Goal: Information Seeking & Learning: Check status

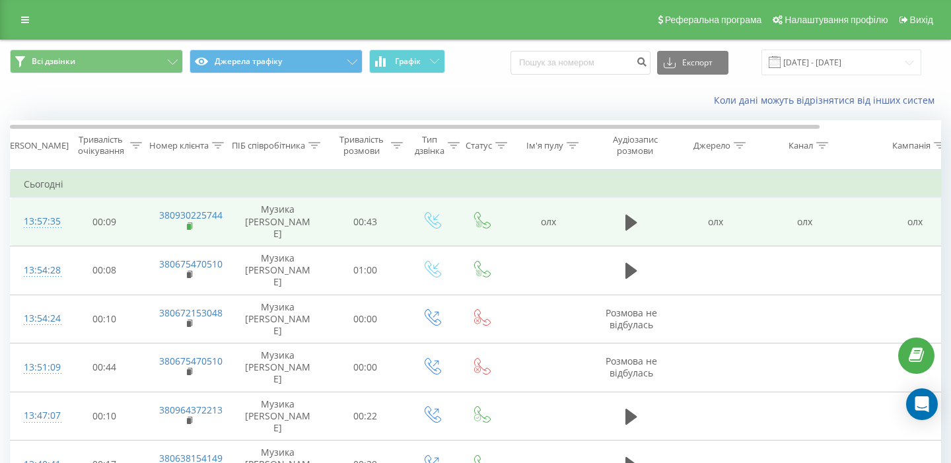
click at [190, 224] on rect at bounding box center [189, 227] width 4 height 6
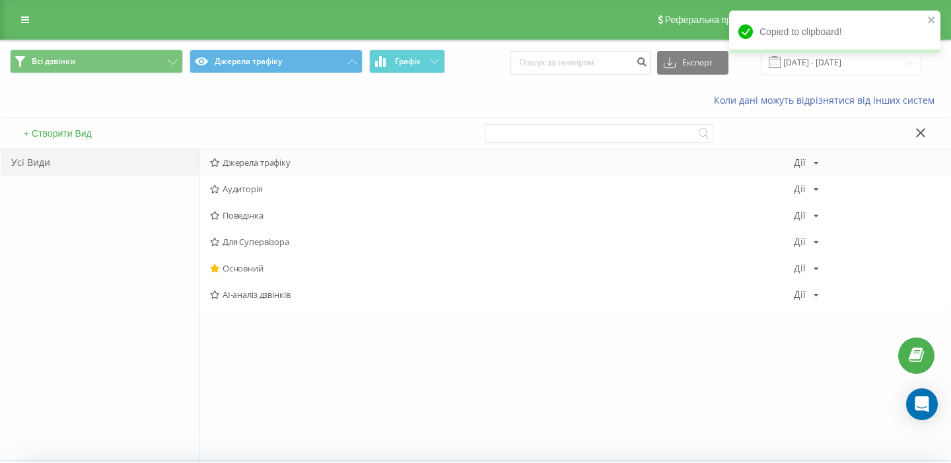
click at [275, 167] on span "Джерела трафіку" at bounding box center [502, 162] width 584 height 9
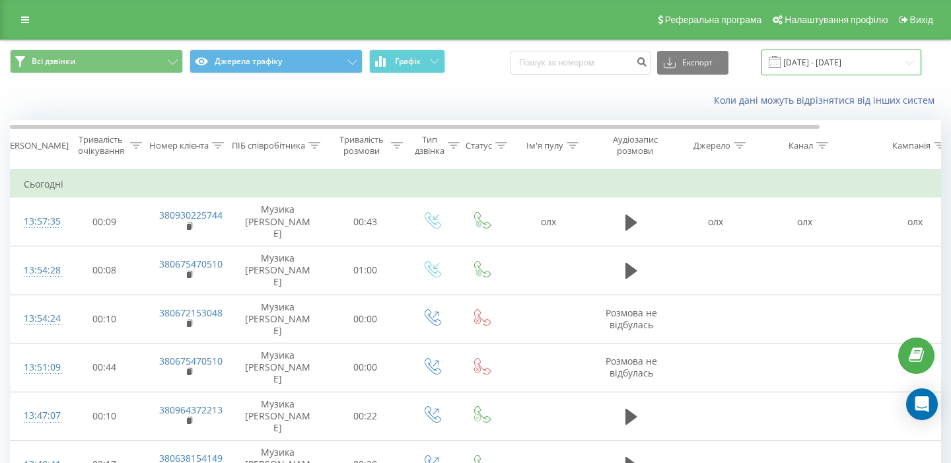
click at [862, 61] on input "[DATE] - [DATE]" at bounding box center [842, 63] width 160 height 26
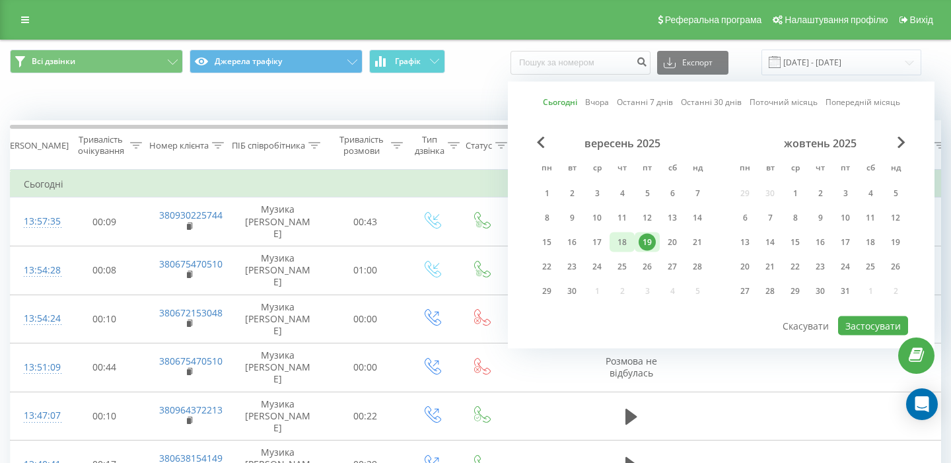
click at [626, 242] on div "18" at bounding box center [622, 242] width 17 height 17
click at [644, 242] on div "19" at bounding box center [647, 242] width 17 height 17
click at [889, 322] on button "Застосувати" at bounding box center [873, 325] width 70 height 19
type input "[DATE] - [DATE]"
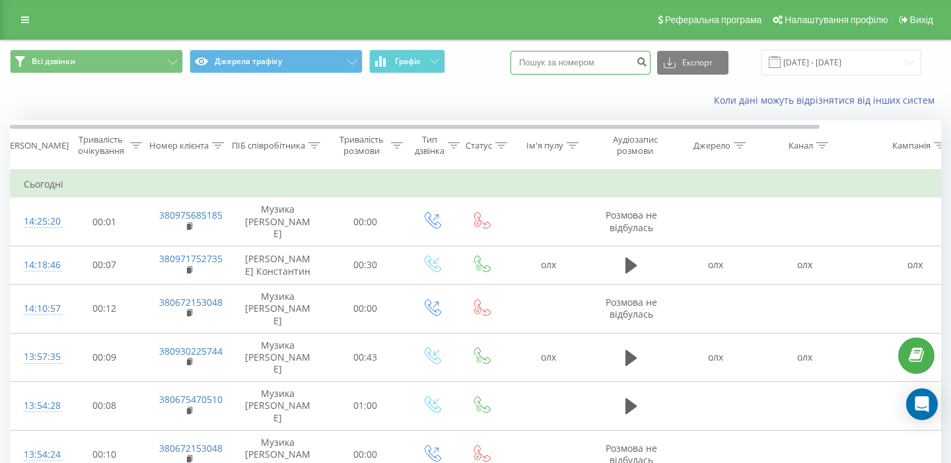
click at [585, 69] on input at bounding box center [581, 63] width 140 height 24
paste input "097 5685185"
type input "097 5685185"
click at [648, 61] on icon "submit" at bounding box center [641, 60] width 11 height 8
